Goal: Find specific page/section: Find specific page/section

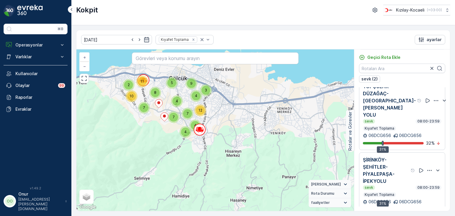
scroll to position [11, 0]
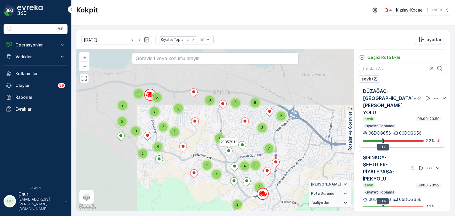
drag, startPoint x: 167, startPoint y: 91, endPoint x: 229, endPoint y: 156, distance: 88.9
click at [229, 156] on icon at bounding box center [228, 152] width 7 height 9
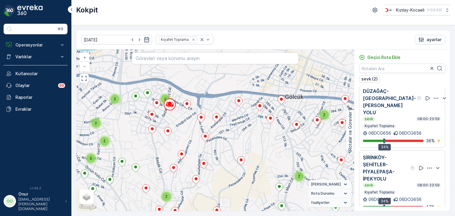
drag, startPoint x: 140, startPoint y: 110, endPoint x: 150, endPoint y: 124, distance: 16.7
click at [150, 124] on div "2 2 2 2 2 2 2 3 2 2 2 3 2 3 2 2 + − Uydu Yol haritası Arazi Karışık Leaflet Kla…" at bounding box center [215, 131] width 278 height 162
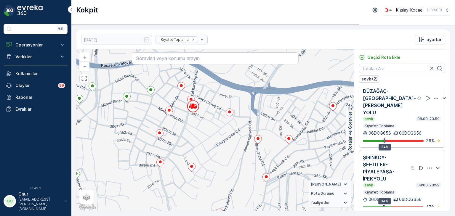
drag, startPoint x: 225, startPoint y: 128, endPoint x: 209, endPoint y: 125, distance: 16.5
click at [209, 125] on div "2 + − Uydu Yol haritası Arazi Karışık Leaflet Klavye kısayolları Harita Veriler…" at bounding box center [215, 131] width 278 height 162
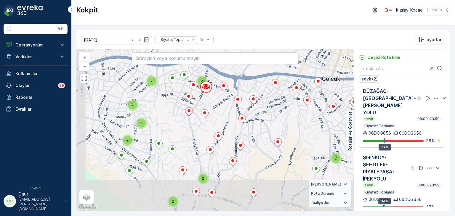
drag, startPoint x: 155, startPoint y: 161, endPoint x: 175, endPoint y: 127, distance: 40.3
click at [175, 127] on div "2 2 2 2 2 2 2 3 2 2 2 3 2 3 2 2 + − Uydu Yol haritası Arazi Karışık Leaflet Kla…" at bounding box center [215, 131] width 278 height 162
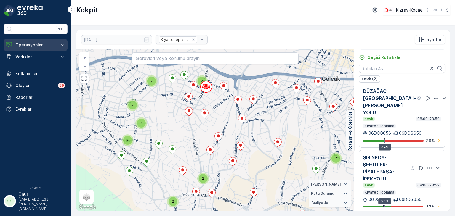
click at [24, 47] on p "Operasyonlar" at bounding box center [35, 45] width 40 height 6
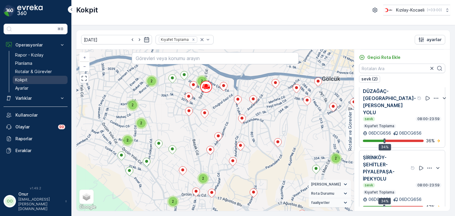
click at [22, 81] on p "Kokpit" at bounding box center [21, 80] width 12 height 6
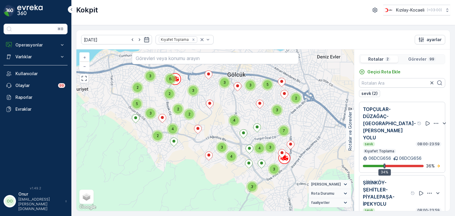
click at [420, 55] on div "Rotalar 2 Görevler 99" at bounding box center [402, 59] width 86 height 10
click at [420, 57] on p "Görevler" at bounding box center [418, 59] width 18 height 6
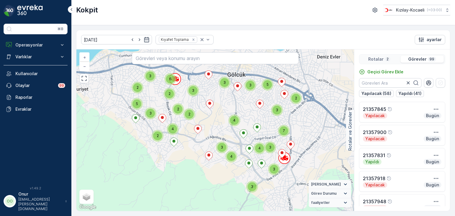
click at [382, 58] on p "Rotalar" at bounding box center [376, 59] width 15 height 6
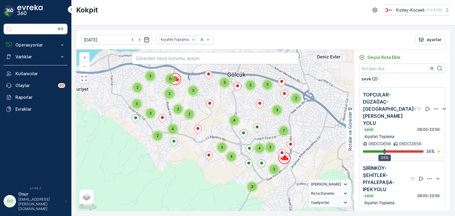
scroll to position [11, 0]
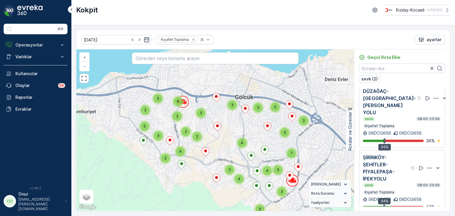
drag, startPoint x: 191, startPoint y: 120, endPoint x: 185, endPoint y: 121, distance: 6.0
click at [185, 121] on div "2 2 2 3 3 2 6 2 4 5 3 5 3 2 3 3 3 3 7 4 3 4 3 4 + − Uydu Yol haritası Arazi Kar…" at bounding box center [215, 131] width 278 height 162
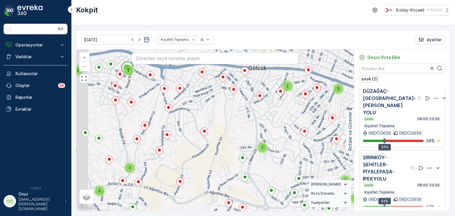
drag, startPoint x: 165, startPoint y: 123, endPoint x: 239, endPoint y: 185, distance: 96.2
click at [239, 185] on div "2 2 2 2 2 2 2 3 2 2 2 3 2 3 2 2 + − Uydu Yol haritası Arazi Karışık Leaflet Kla…" at bounding box center [215, 131] width 278 height 162
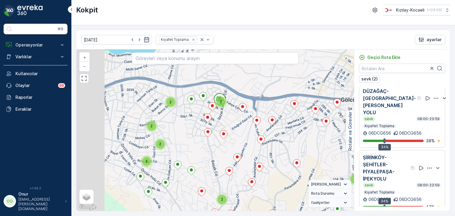
drag, startPoint x: 148, startPoint y: 164, endPoint x: 207, endPoint y: 175, distance: 60.5
click at [207, 175] on div "2 2 2 2 2 2 2 3 2 2 2 3 2 3 2 2 + − Uydu Yol haritası Arazi Karışık Leaflet Kla…" at bounding box center [215, 131] width 278 height 162
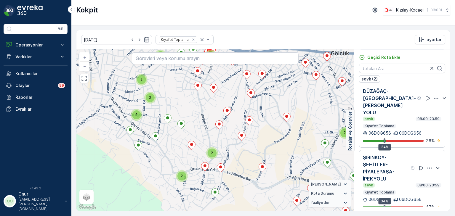
drag, startPoint x: 213, startPoint y: 191, endPoint x: 184, endPoint y: 146, distance: 53.6
click at [184, 146] on div "2 2 2 2 2 2 2 3 2 2 2 3 2 3 2 2 + − Uydu Yol haritası Arazi Karışık Leaflet Kla…" at bounding box center [215, 131] width 278 height 162
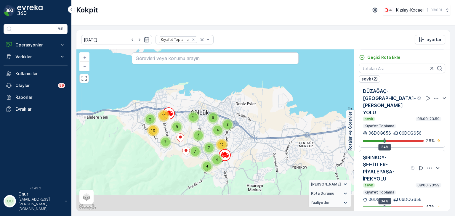
drag, startPoint x: 249, startPoint y: 166, endPoint x: 224, endPoint y: 120, distance: 52.3
click at [224, 120] on div "2 8 11 7 10 9 3 5 4 4 12 4 4 7 7 + − Uydu Yol haritası Arazi Karışık Leaflet Kl…" at bounding box center [215, 131] width 278 height 162
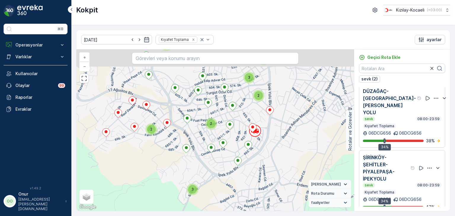
drag, startPoint x: 207, startPoint y: 121, endPoint x: 193, endPoint y: 163, distance: 44.3
click at [193, 163] on div "2 2 2 2 2 2 2 3 2 2 2 3 2 3 2 2 + − Uydu Yol haritası Arazi Karışık Leaflet Kla…" at bounding box center [215, 131] width 278 height 162
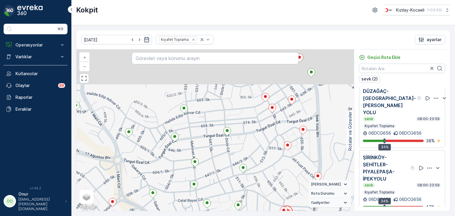
drag, startPoint x: 197, startPoint y: 124, endPoint x: 179, endPoint y: 165, distance: 44.5
click at [179, 165] on div "2 + − Uydu Yol haritası Arazi Karışık Leaflet Klavye kısayolları Harita Veriler…" at bounding box center [215, 131] width 278 height 162
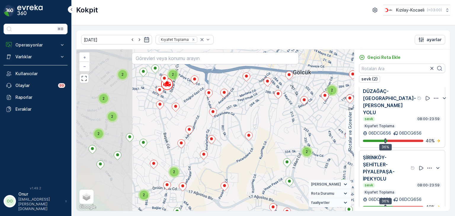
drag, startPoint x: 103, startPoint y: 131, endPoint x: 167, endPoint y: 142, distance: 64.6
click at [167, 142] on div "2 2 2 2 2 2 2 3 2 2 2 3 2 3 2 2 + − Uydu Yol haritası Arazi Karışık Leaflet Kla…" at bounding box center [215, 131] width 278 height 162
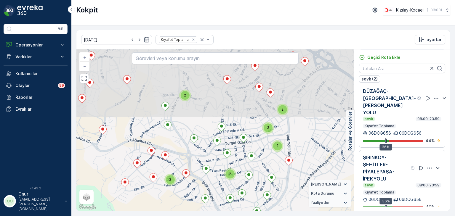
drag, startPoint x: 169, startPoint y: 120, endPoint x: 172, endPoint y: 185, distance: 65.0
click at [172, 185] on div "2" at bounding box center [171, 180] width 12 height 12
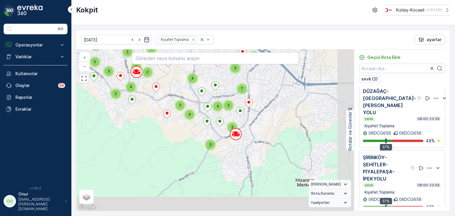
drag, startPoint x: 229, startPoint y: 109, endPoint x: 186, endPoint y: 70, distance: 57.3
click at [186, 70] on div "2 2 2 3 2 4 5 2 4 5 3 6 3 2 3 3 3 3 7 4 3 4 3 4 + − Uydu Yol haritası Arazi Kar…" at bounding box center [215, 131] width 278 height 162
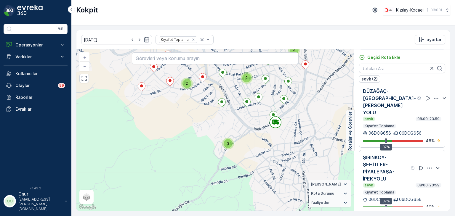
drag, startPoint x: 225, startPoint y: 128, endPoint x: 203, endPoint y: 156, distance: 35.5
click at [203, 156] on div "2 2 2 2 2 2 2 3 2 2 2 3 2 3 2 2 + − Uydu Yol haritası Arazi Karışık Leaflet Kla…" at bounding box center [215, 131] width 278 height 162
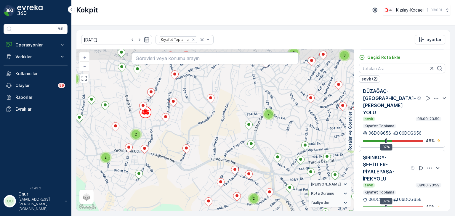
drag, startPoint x: 135, startPoint y: 92, endPoint x: 154, endPoint y: 124, distance: 36.9
click at [153, 125] on div "2 2 2 2 2 2 2 3 2 2 2 3 2 3 2 2 + − Uydu Yol haritası Arazi Karışık Leaflet Kla…" at bounding box center [215, 131] width 278 height 162
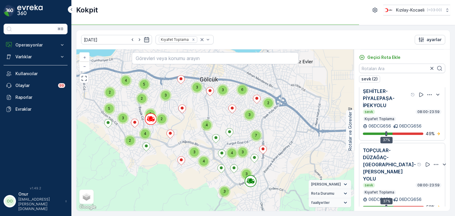
scroll to position [0, 0]
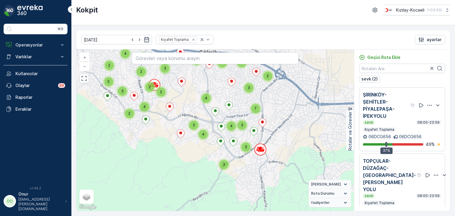
drag, startPoint x: 180, startPoint y: 125, endPoint x: 178, endPoint y: 102, distance: 23.2
click at [178, 102] on div "2 2 2 3 2 4 5 2 4 5 3 6 3 2 3 3 3 3 7 4 3 4 3 4 + − Uydu Yol haritası Arazi Kar…" at bounding box center [215, 131] width 278 height 162
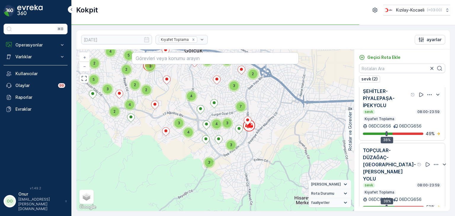
drag, startPoint x: 256, startPoint y: 138, endPoint x: 229, endPoint y: 120, distance: 32.7
click at [229, 120] on div "3" at bounding box center [227, 123] width 9 height 9
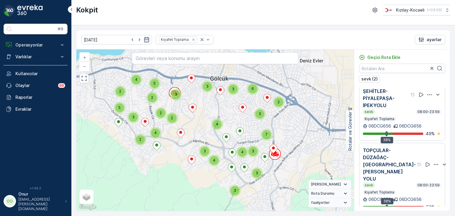
drag, startPoint x: 181, startPoint y: 93, endPoint x: 173, endPoint y: 116, distance: 24.3
click at [173, 116] on span "2" at bounding box center [172, 118] width 2 height 4
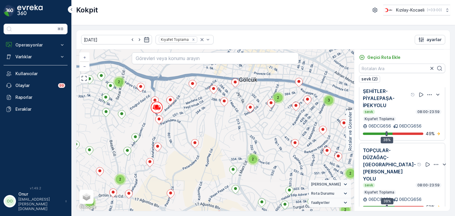
drag, startPoint x: 193, startPoint y: 98, endPoint x: 183, endPoint y: 116, distance: 21.2
click at [183, 116] on div "2 2 2 2 2 2 2 3 2 2 2 3 2 3 2 2 + − Uydu Yol haritası Arazi Karışık Leaflet Kla…" at bounding box center [215, 131] width 278 height 162
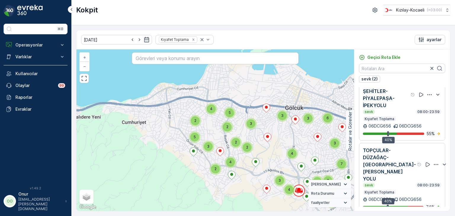
drag, startPoint x: 267, startPoint y: 115, endPoint x: 216, endPoint y: 139, distance: 56.0
click at [217, 139] on div "2 2 2 3 2 4 5 2 4 5 3 6 3 2 3 3 3 3 7 4 3 4 3 4 + − Uydu Yol haritası Arazi Kar…" at bounding box center [215, 131] width 278 height 162
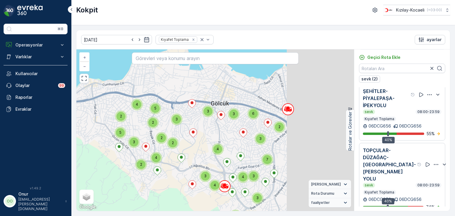
drag, startPoint x: 256, startPoint y: 137, endPoint x: 181, endPoint y: 133, distance: 74.6
click at [181, 133] on div "3 4 2 2 3 3 3 4 4 3 4 2 2 5 2 4 5 3 3 2 6 3 7 3 + − Uydu Yol haritası Arazi Kar…" at bounding box center [215, 131] width 278 height 162
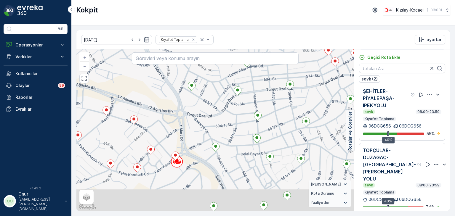
drag, startPoint x: 204, startPoint y: 160, endPoint x: 235, endPoint y: 116, distance: 54.0
click at [235, 116] on div "2 + − Uydu Yol haritası Arazi Karışık Leaflet Klavye kısayolları Harita Veriler…" at bounding box center [215, 131] width 278 height 162
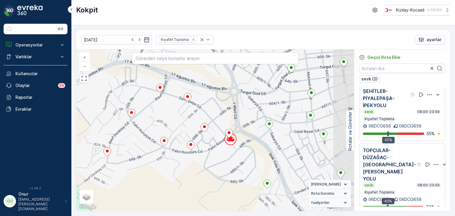
drag, startPoint x: 189, startPoint y: 108, endPoint x: 167, endPoint y: 125, distance: 27.2
click at [167, 125] on div "2 + − Uydu Yol haritası Arazi Karışık Leaflet Klavye kısayolları Harita Veriler…" at bounding box center [215, 131] width 278 height 162
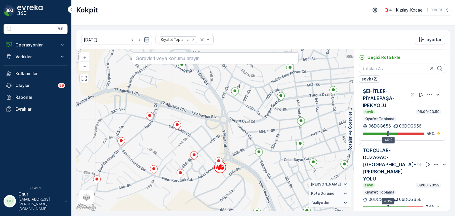
drag, startPoint x: 159, startPoint y: 93, endPoint x: 144, endPoint y: 111, distance: 23.8
click at [144, 111] on div "2 + − Uydu Yol haritası Arazi Karışık Leaflet Klavye kısayolları Harita Veriler…" at bounding box center [215, 131] width 278 height 162
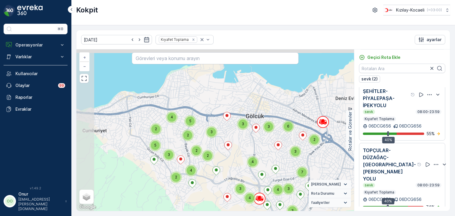
drag, startPoint x: 139, startPoint y: 101, endPoint x: 212, endPoint y: 160, distance: 93.7
click at [212, 160] on div "2 2 2 3 2 4 5 2 4 5 3 6 3 2 3 3 3 3 7 4 3 4 3 4 + − Uydu Yol haritası Arazi Kar…" at bounding box center [215, 131] width 278 height 162
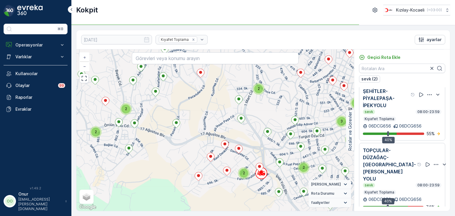
drag, startPoint x: 229, startPoint y: 170, endPoint x: 190, endPoint y: 152, distance: 42.5
click at [190, 152] on div "2 2 2 2 2 2 2 3 2 2 2 3 2 3 2 2 + − Uydu Yol haritası Arazi Karışık Leaflet Kla…" at bounding box center [215, 131] width 278 height 162
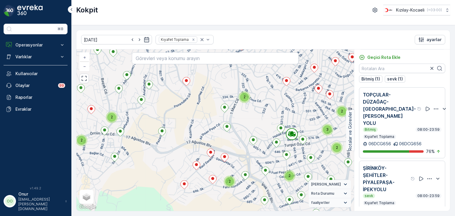
scroll to position [11, 0]
